Goal: Information Seeking & Learning: Understand process/instructions

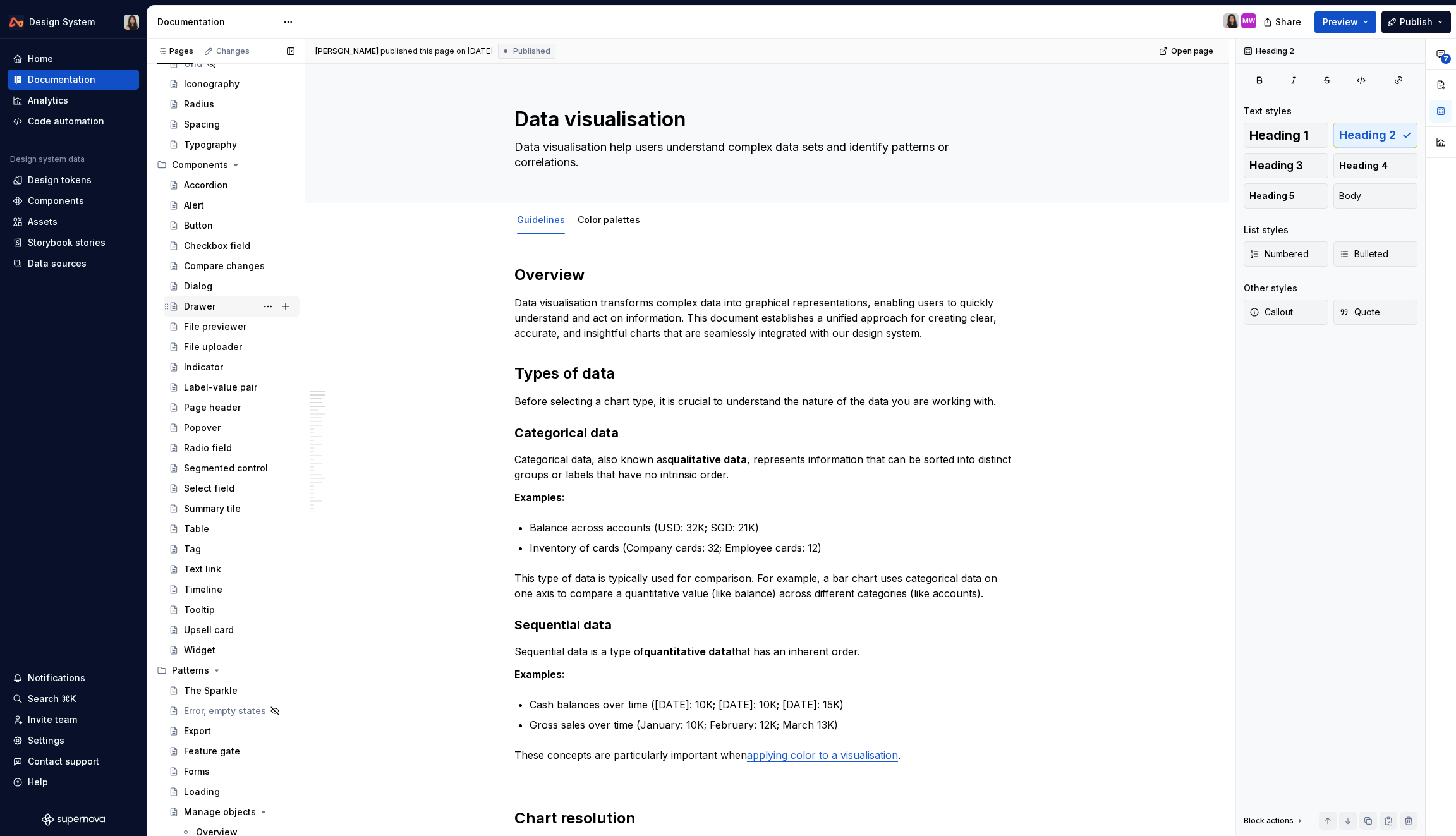
scroll to position [293, 0]
click at [216, 629] on div "Widget" at bounding box center [239, 637] width 111 height 18
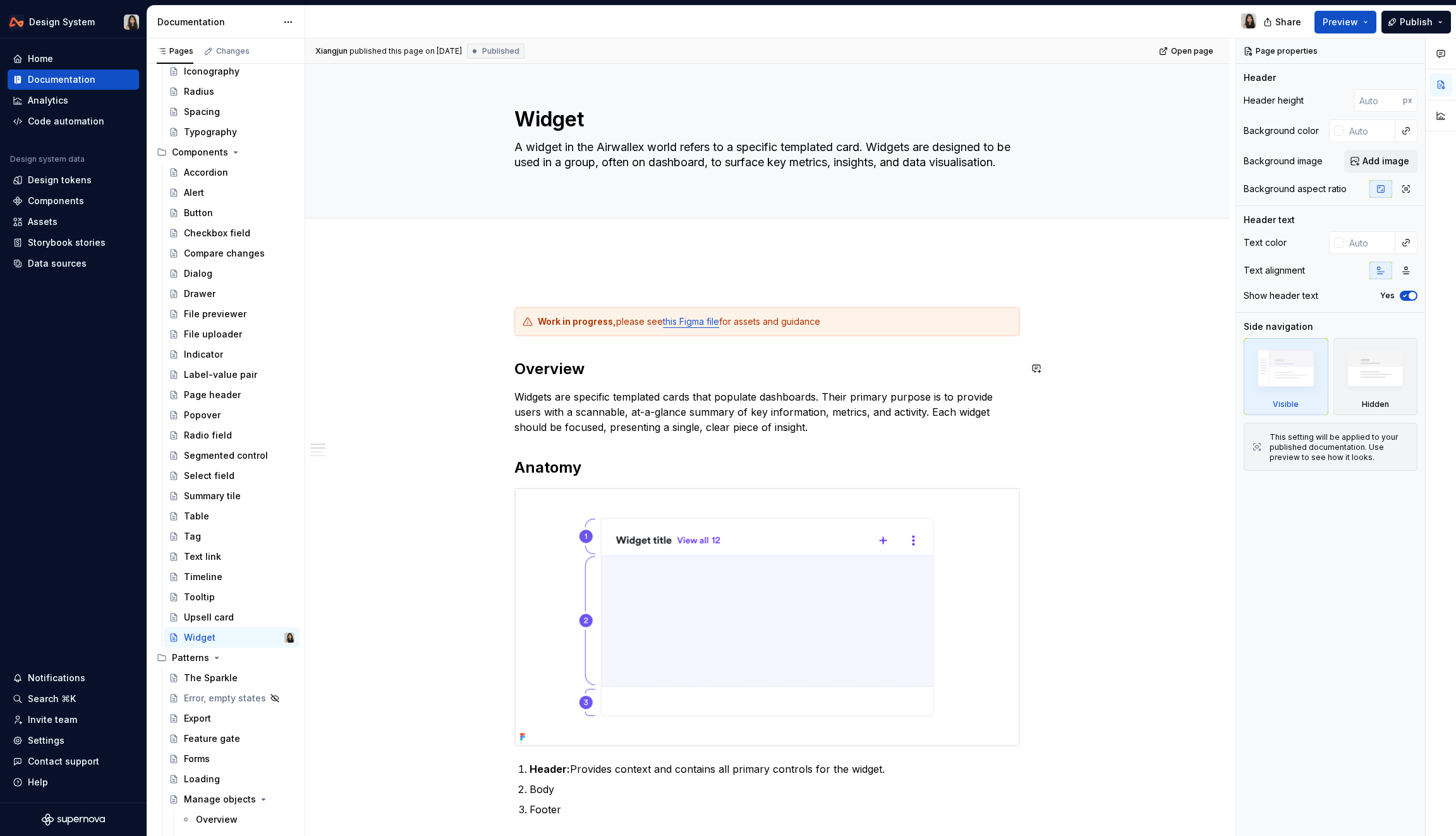
click at [560, 414] on p "Widgets are specific templated cards that populate dashboards. Their primary pu…" at bounding box center [767, 412] width 506 height 46
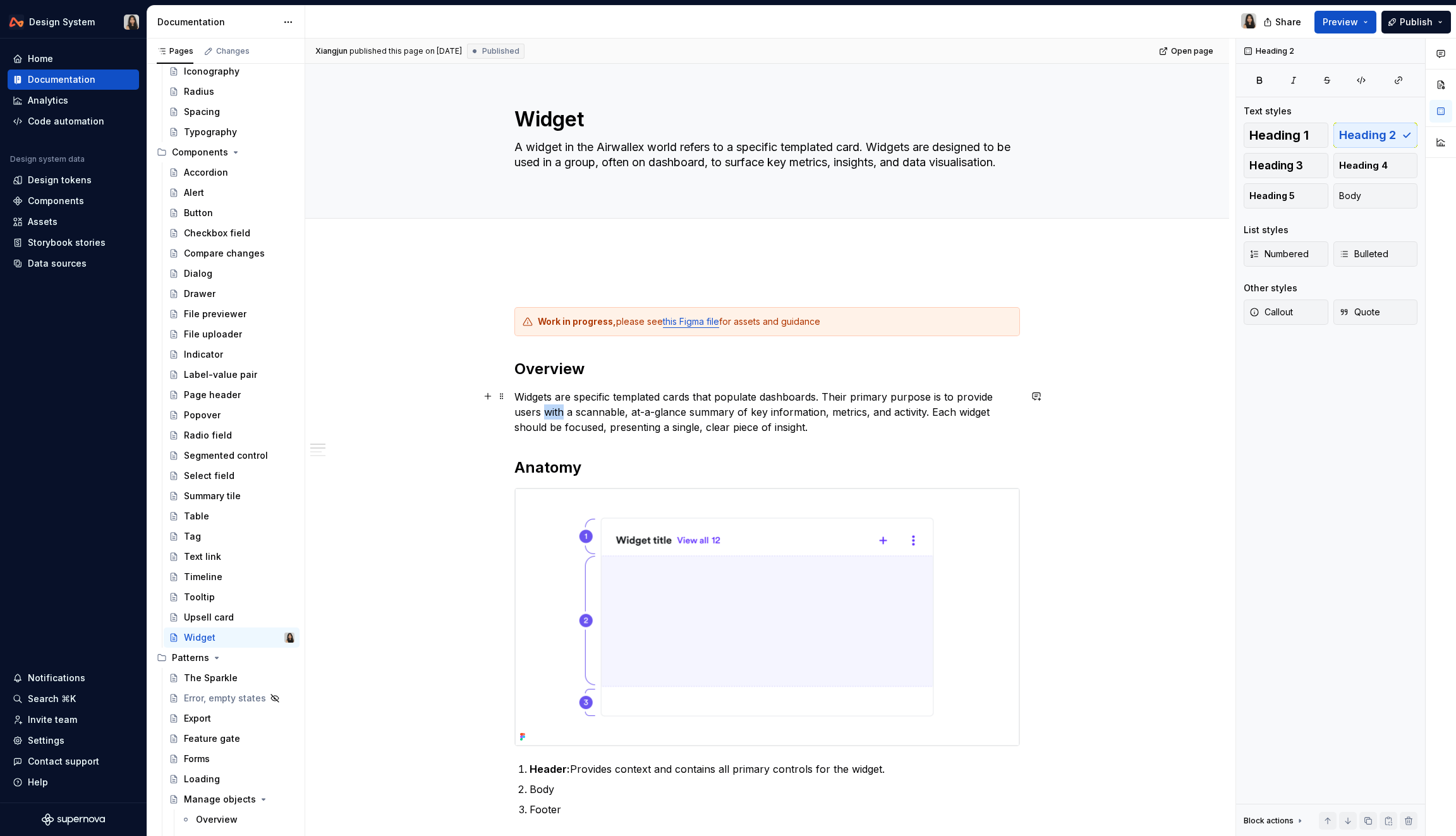
click at [560, 414] on p "Widgets are specific templated cards that populate dashboards. Their primary pu…" at bounding box center [767, 412] width 506 height 46
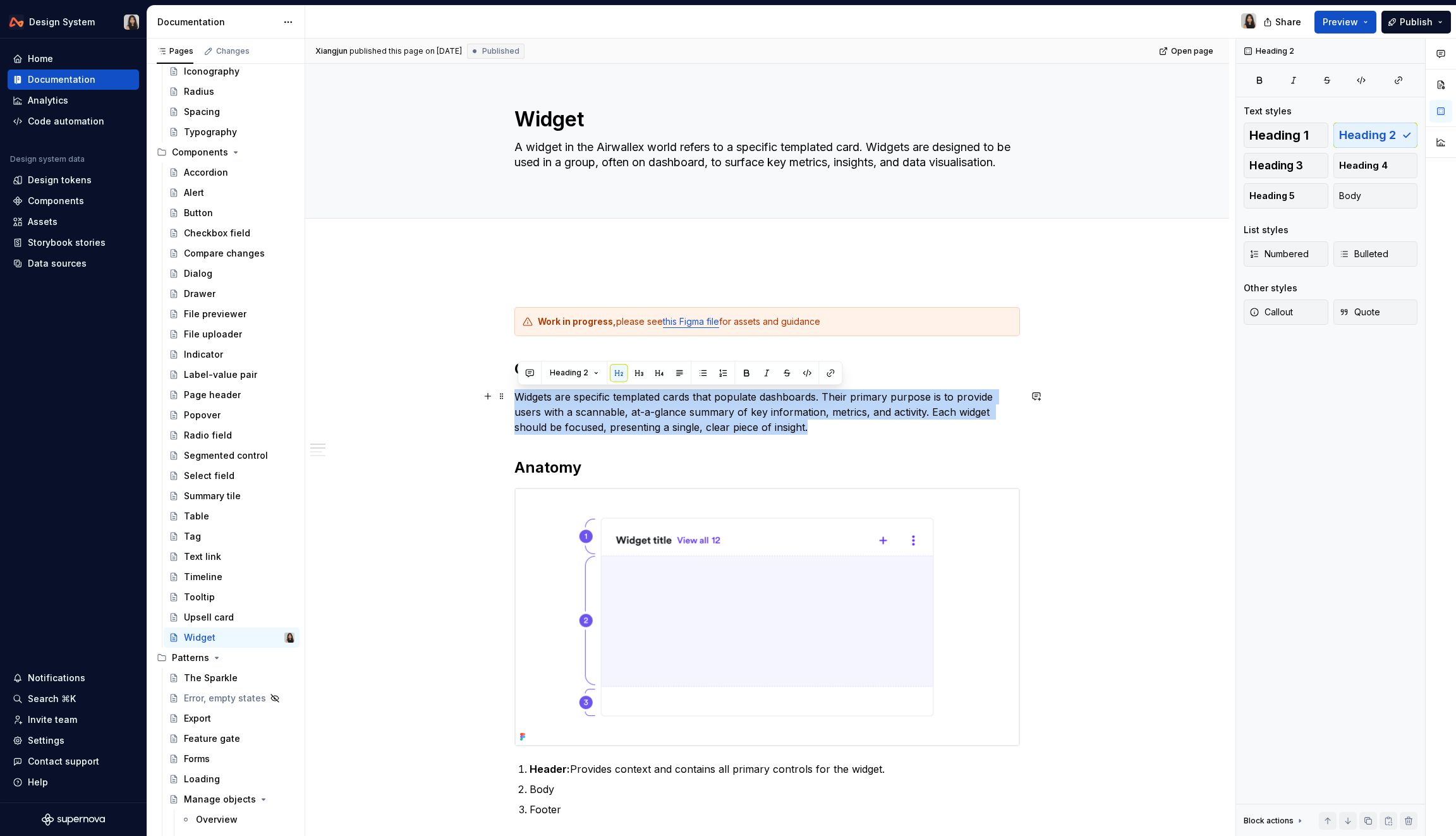
click at [560, 414] on p "Widgets are specific templated cards that populate dashboards. Their primary pu…" at bounding box center [767, 412] width 506 height 46
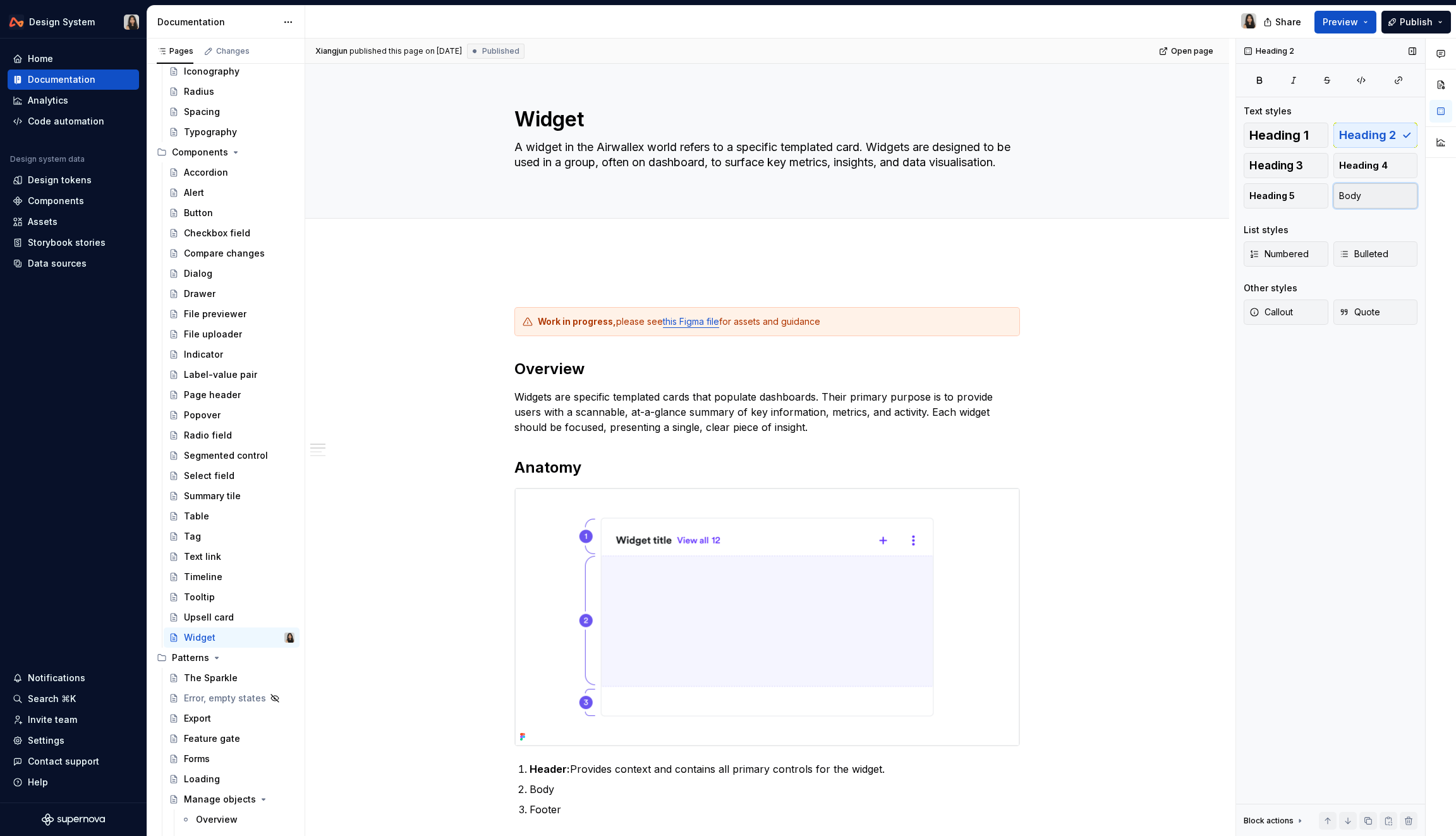
click at [1376, 198] on button "Body" at bounding box center [1375, 196] width 85 height 25
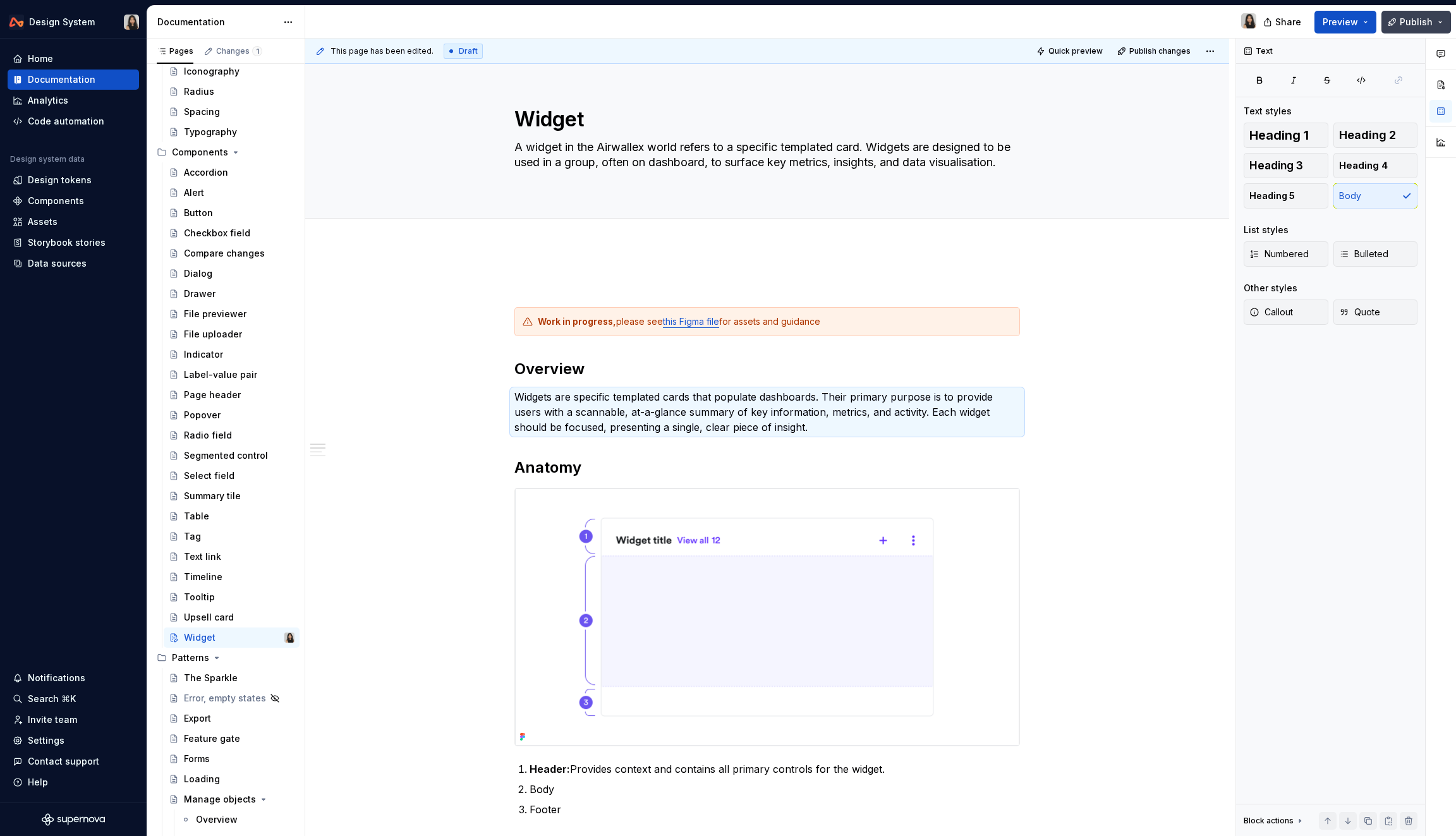
click at [1412, 18] on span "Publish" at bounding box center [1416, 22] width 32 height 12
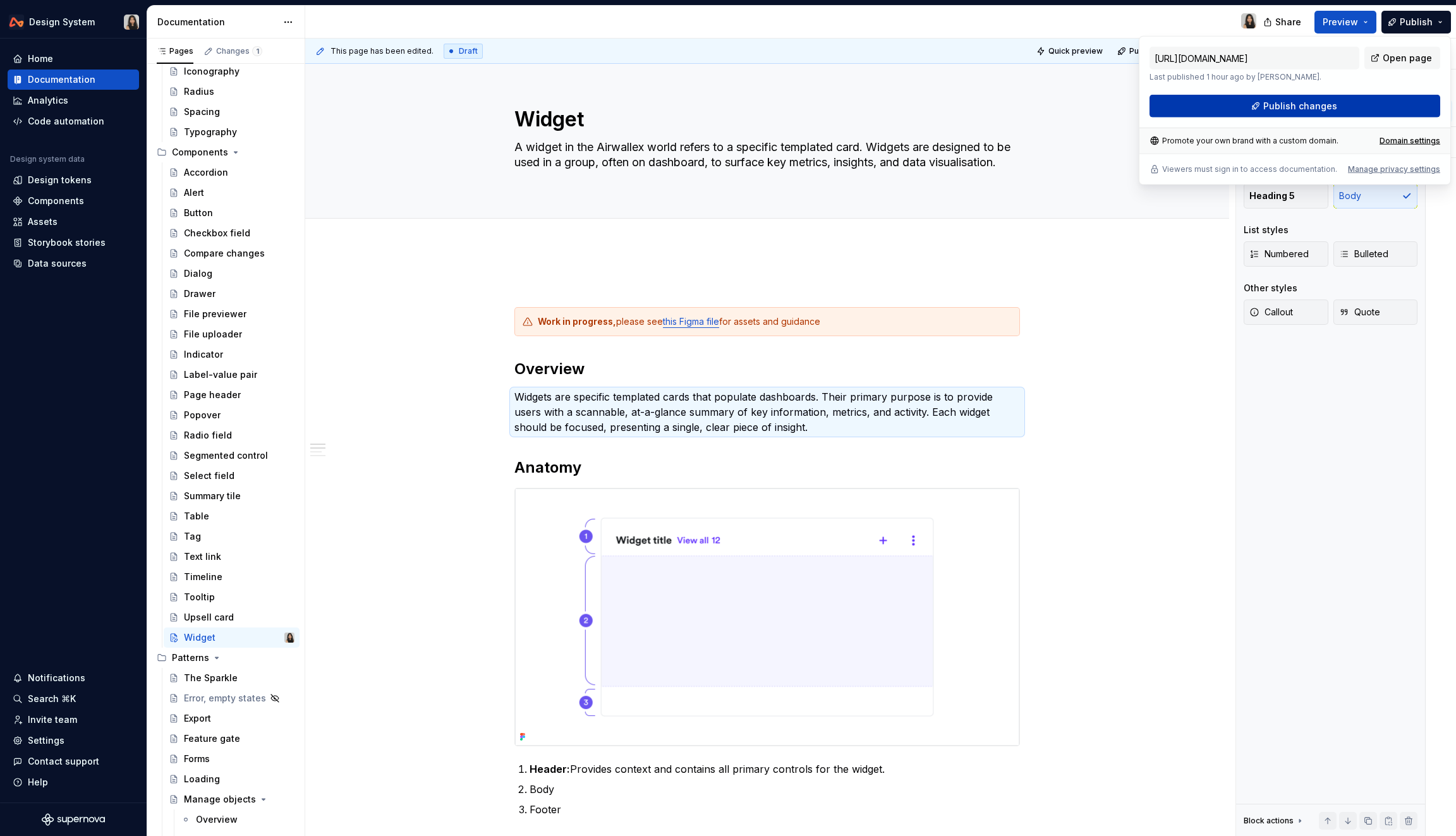
click at [1309, 106] on span "Publish changes" at bounding box center [1300, 106] width 73 height 12
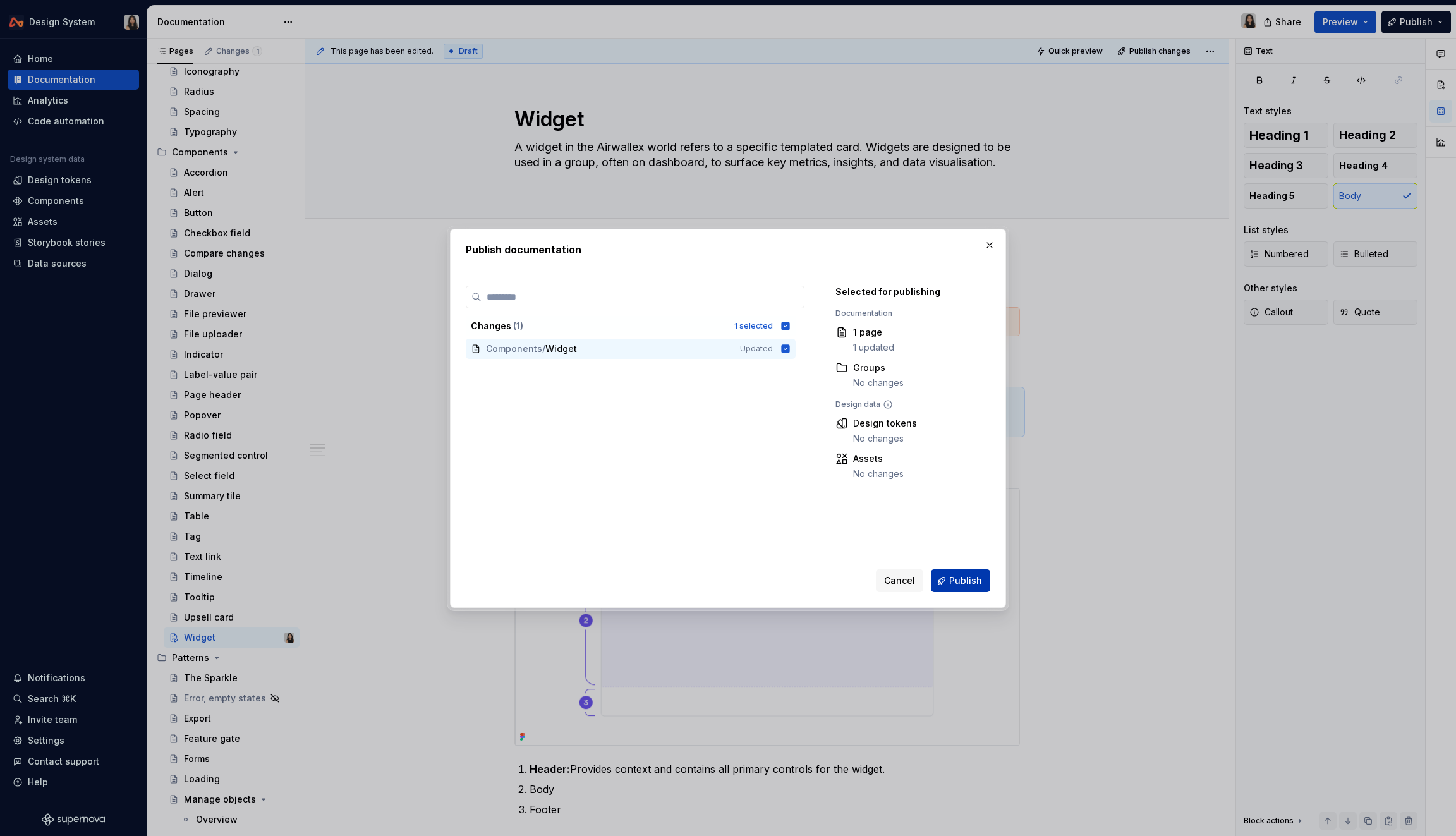
click at [978, 576] on span "Publish" at bounding box center [966, 580] width 32 height 12
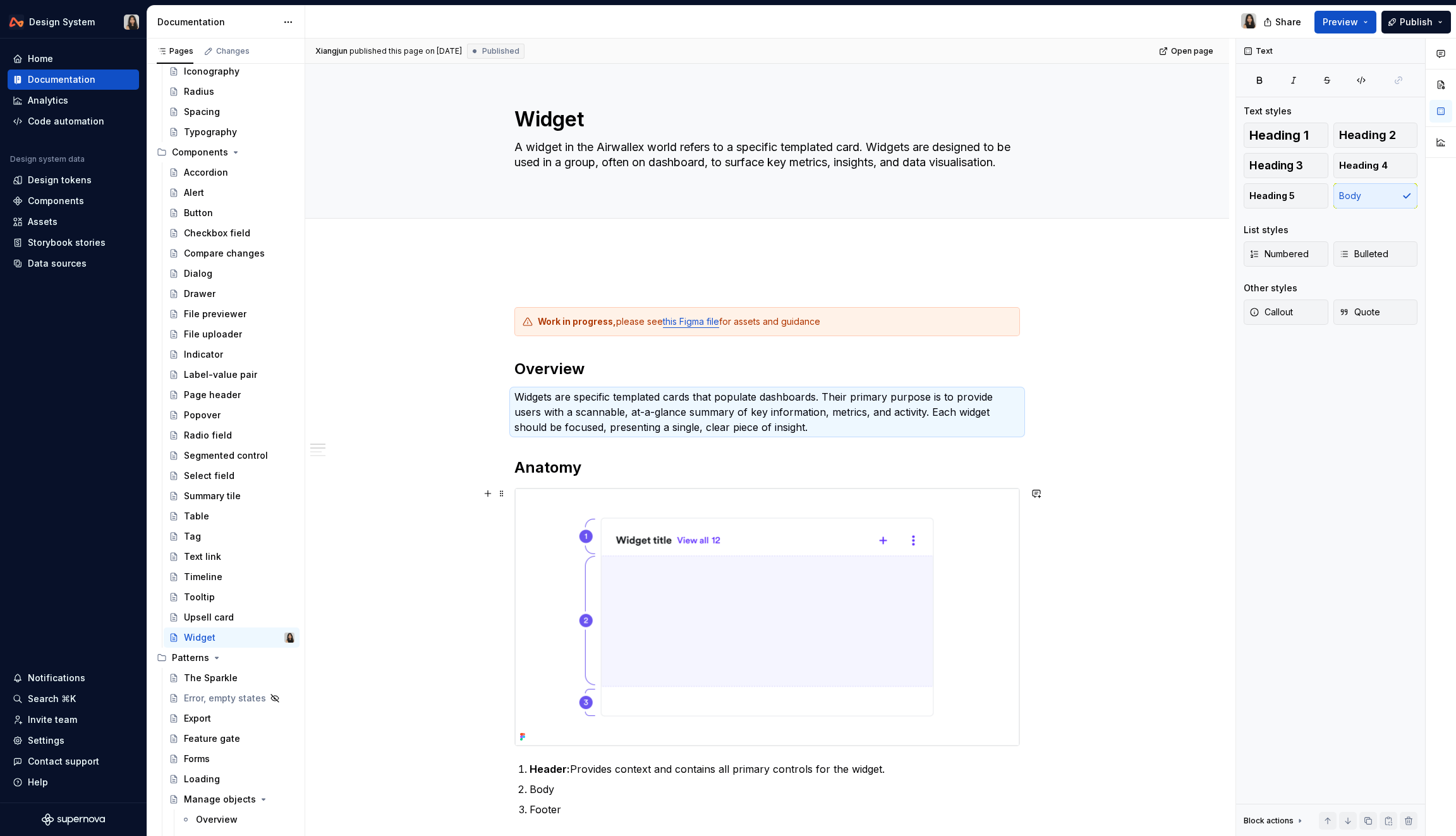
type textarea "*"
